Goal: Information Seeking & Learning: Learn about a topic

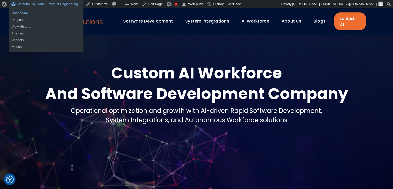
click at [32, 13] on link "Dashboard" at bounding box center [46, 13] width 74 height 7
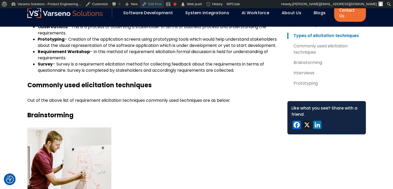
scroll to position [377, 0]
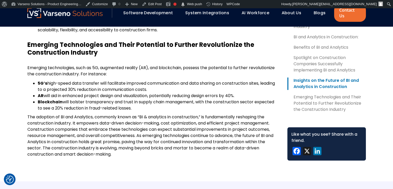
scroll to position [662, 0]
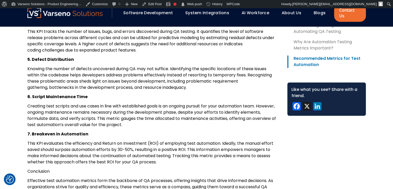
scroll to position [668, 0]
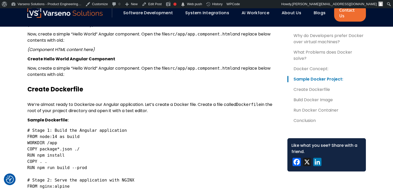
scroll to position [1032, 0]
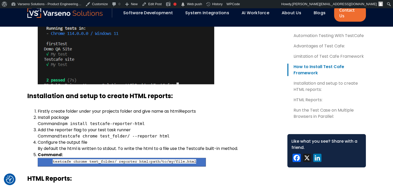
scroll to position [1402, 0]
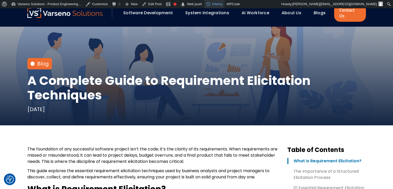
scroll to position [72, 0]
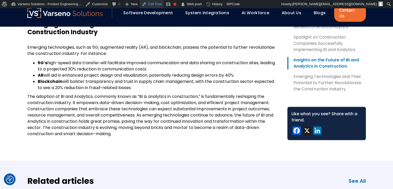
scroll to position [676, 0]
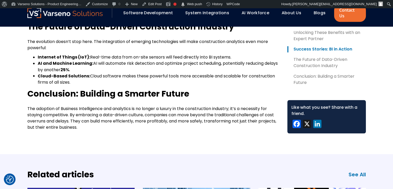
scroll to position [894, 0]
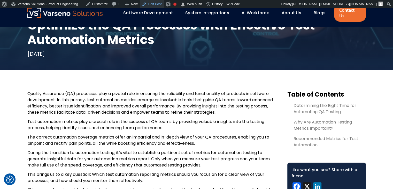
scroll to position [140, 0]
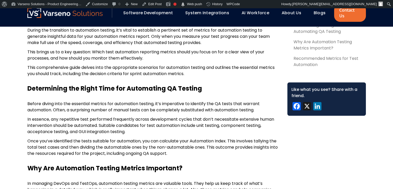
scroll to position [257, 0]
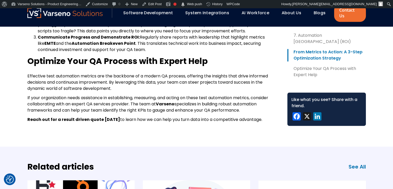
scroll to position [785, 0]
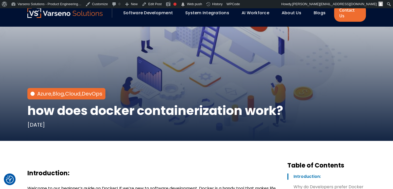
scroll to position [62, 0]
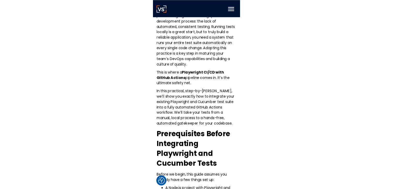
scroll to position [300, 0]
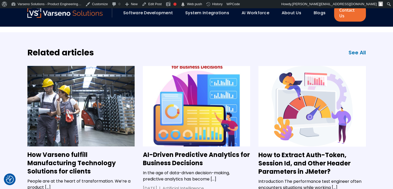
scroll to position [1032, 0]
